Goal: Transaction & Acquisition: Purchase product/service

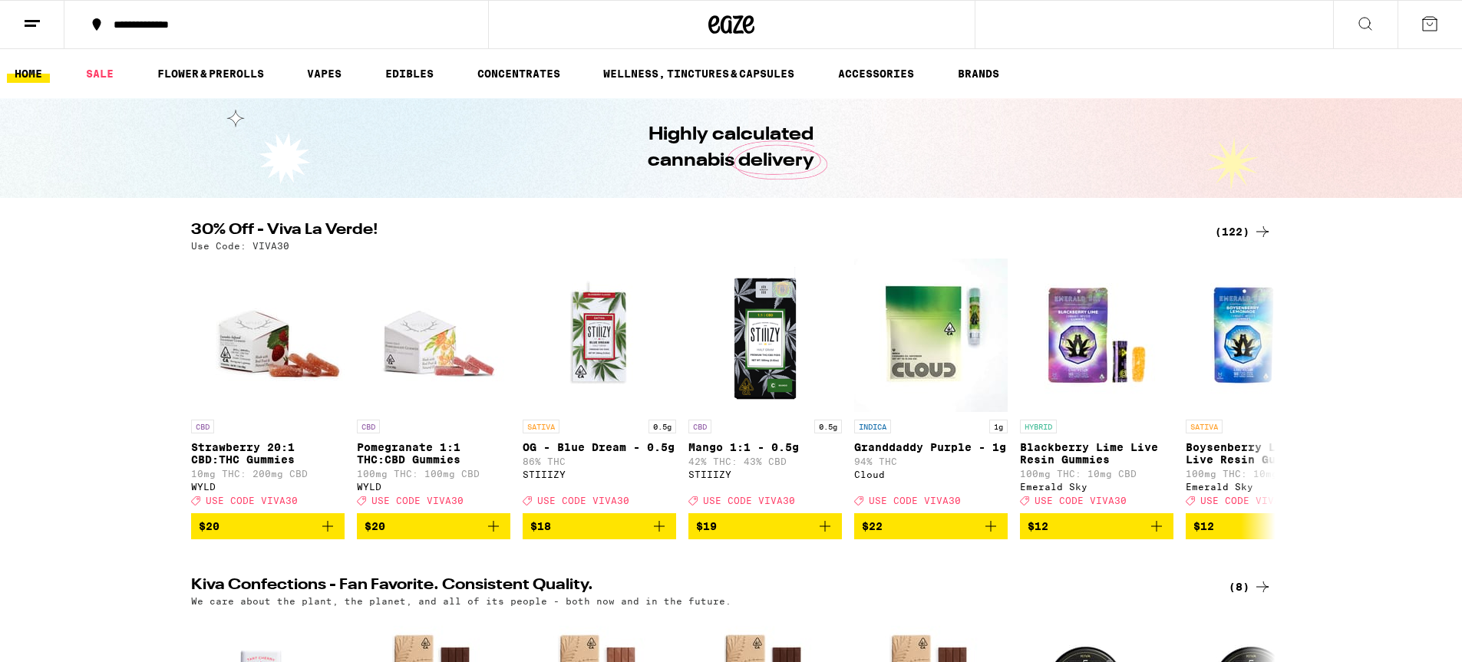
click at [1261, 229] on icon at bounding box center [1262, 232] width 18 height 18
